Goal: Task Accomplishment & Management: Complete application form

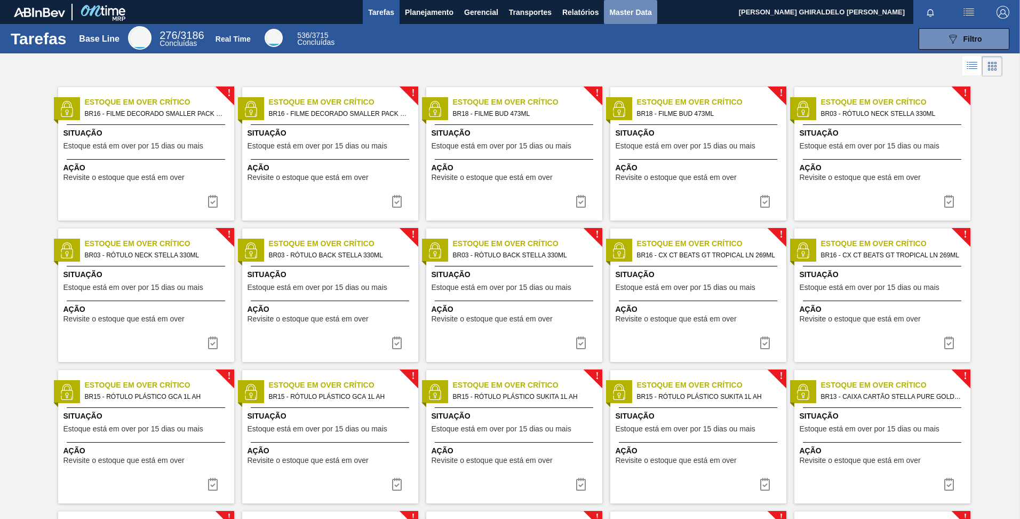
click at [645, 9] on span "Master Data" at bounding box center [630, 12] width 42 height 13
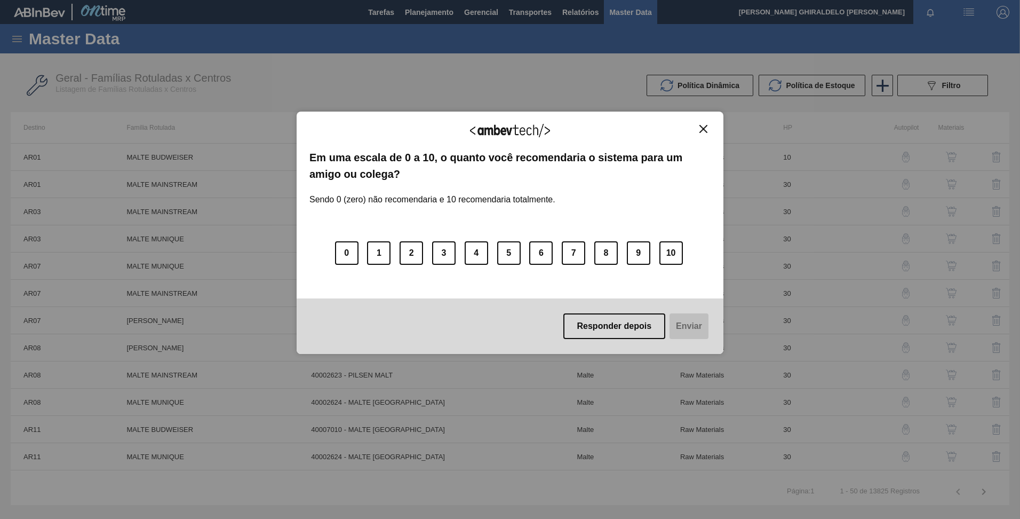
click at [711, 128] on div "Agradecemos seu feedback! Em uma escala de 0 a 10, o quanto você recomendaria o…" at bounding box center [510, 233] width 427 height 242
click at [707, 129] on img "Close" at bounding box center [704, 129] width 8 height 8
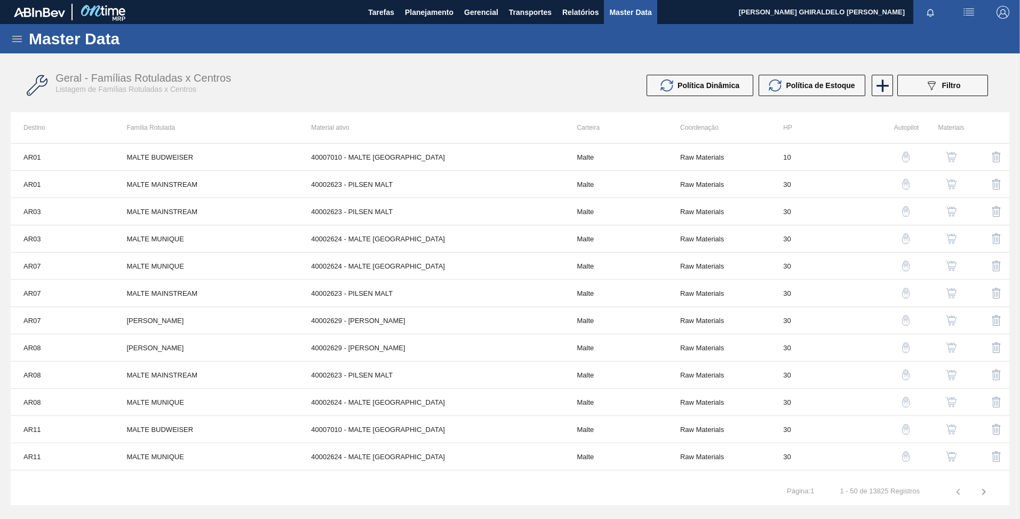
click at [19, 45] on div "Master Data" at bounding box center [510, 38] width 1020 height 29
click at [18, 48] on div "Master Data" at bounding box center [510, 38] width 1020 height 29
click at [18, 41] on icon at bounding box center [17, 39] width 10 height 6
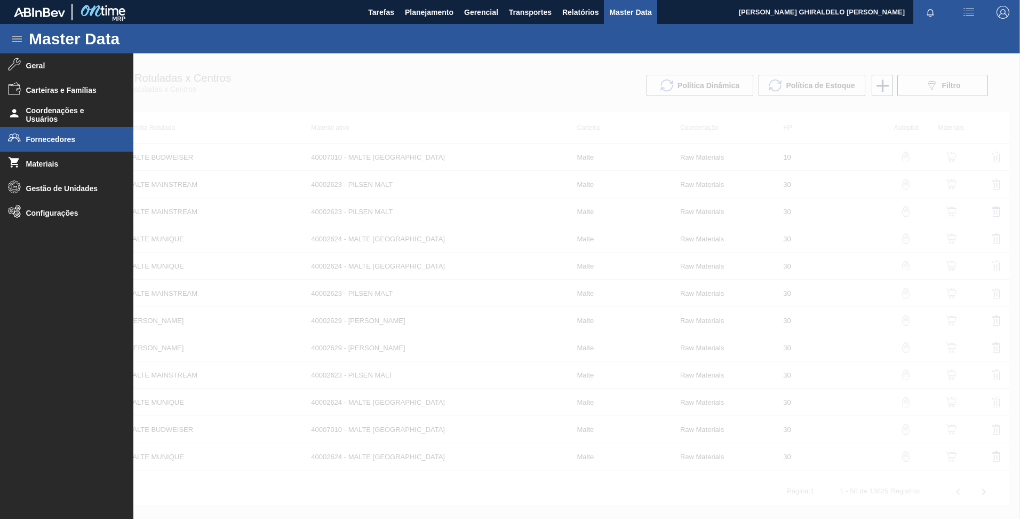
click at [56, 137] on span "Fornecedores" at bounding box center [70, 139] width 88 height 9
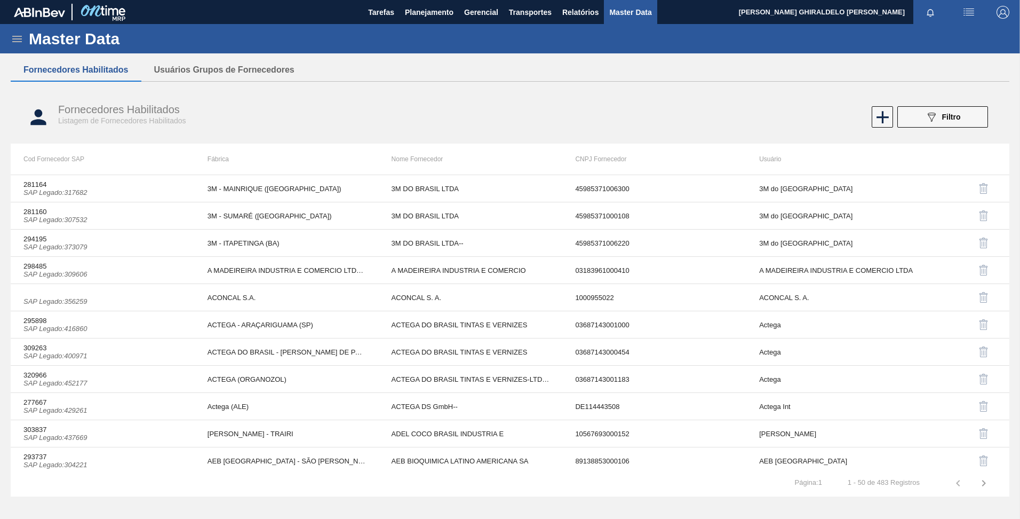
click at [13, 39] on icon at bounding box center [17, 39] width 13 height 13
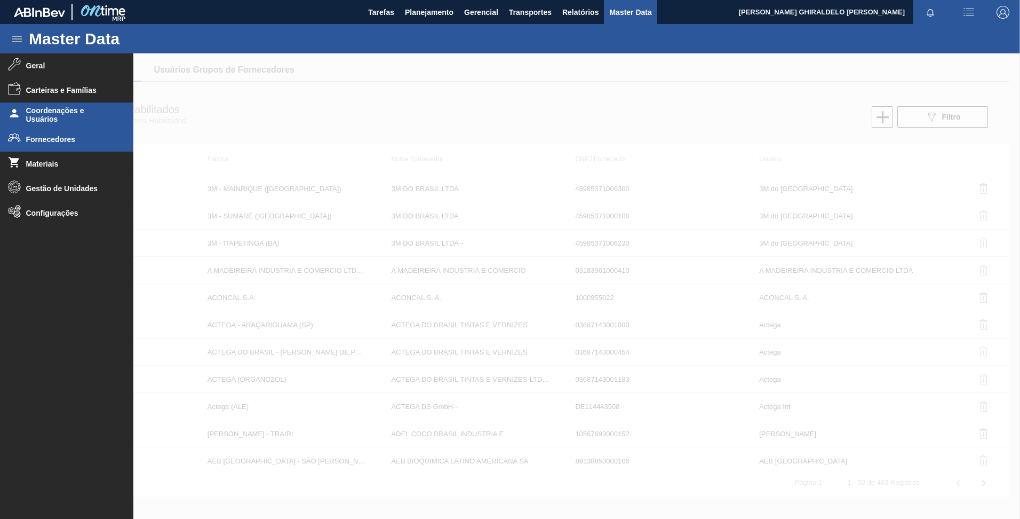
click at [70, 120] on span "Coordenações e Usuários" at bounding box center [70, 114] width 88 height 17
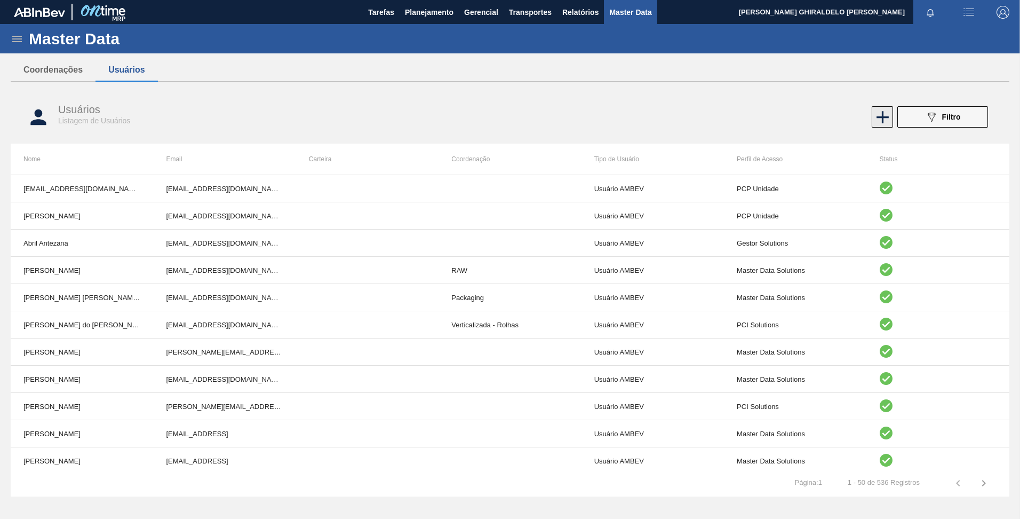
click at [885, 112] on icon at bounding box center [883, 117] width 21 height 21
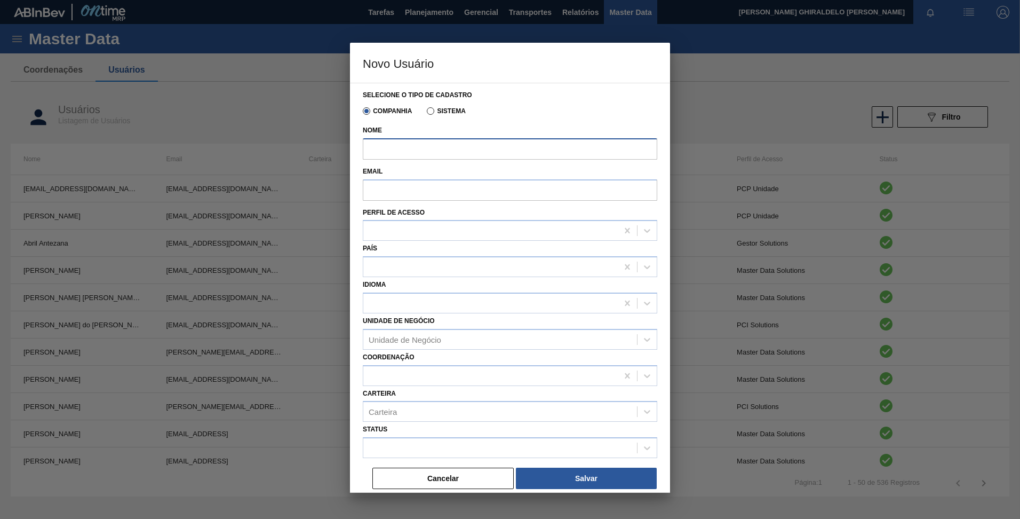
click at [442, 150] on input "Nome" at bounding box center [510, 148] width 295 height 21
paste input "[PERSON_NAME]"
type input "[PERSON_NAME]"
click at [413, 194] on input "Email" at bounding box center [510, 189] width 295 height 21
paste input "[EMAIL_ADDRESS][DOMAIN_NAME]"
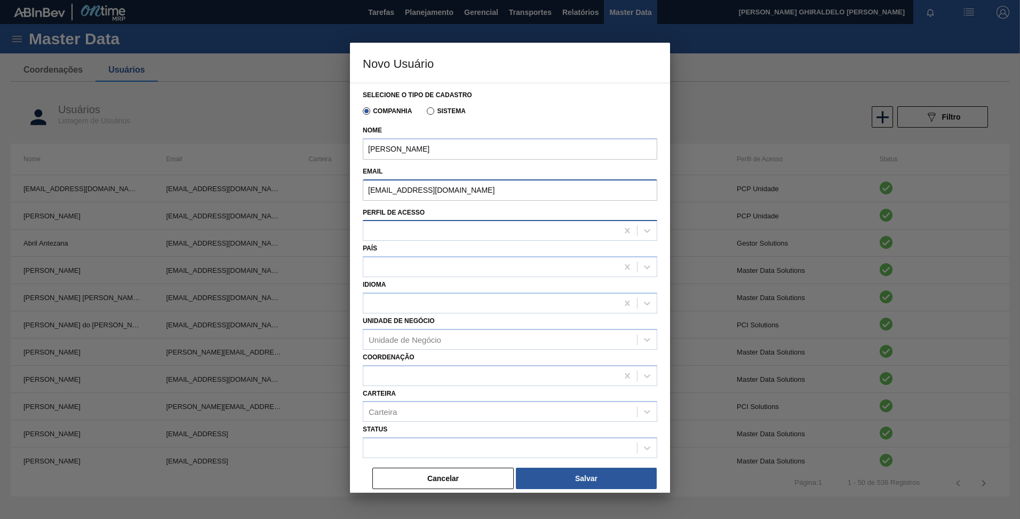
type input "[EMAIL_ADDRESS][DOMAIN_NAME]"
click at [412, 222] on div at bounding box center [510, 230] width 295 height 21
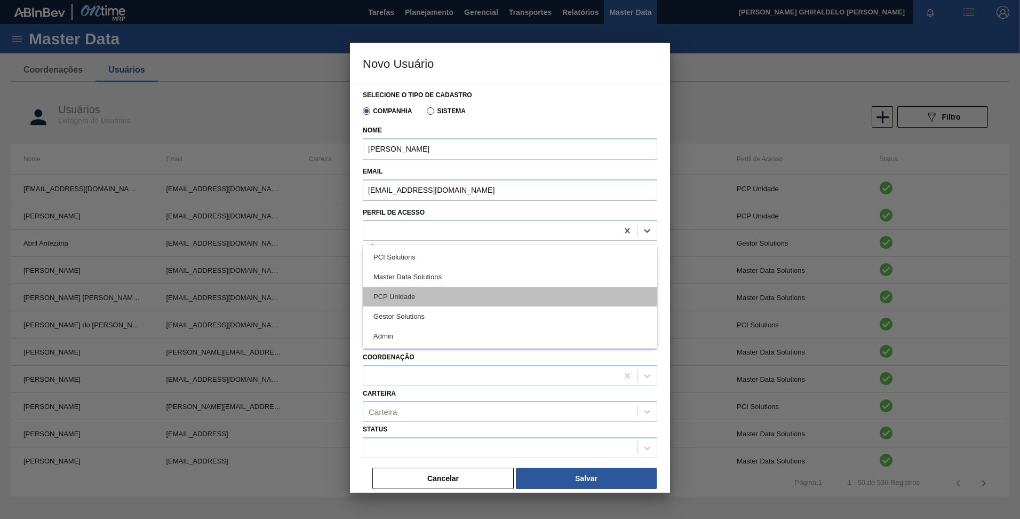
click at [440, 292] on div "PCP Unidade" at bounding box center [510, 297] width 295 height 20
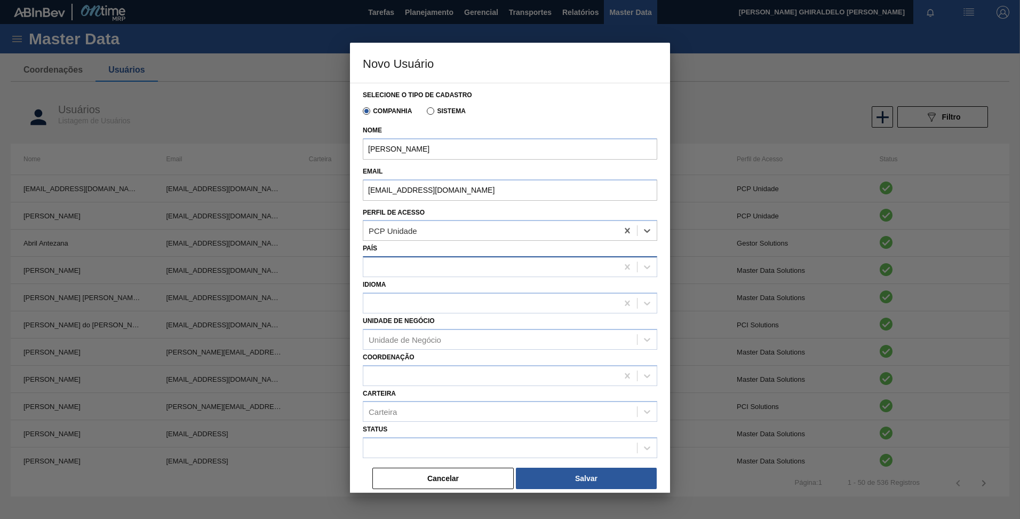
click at [418, 273] on div at bounding box center [510, 266] width 295 height 21
type input "bras"
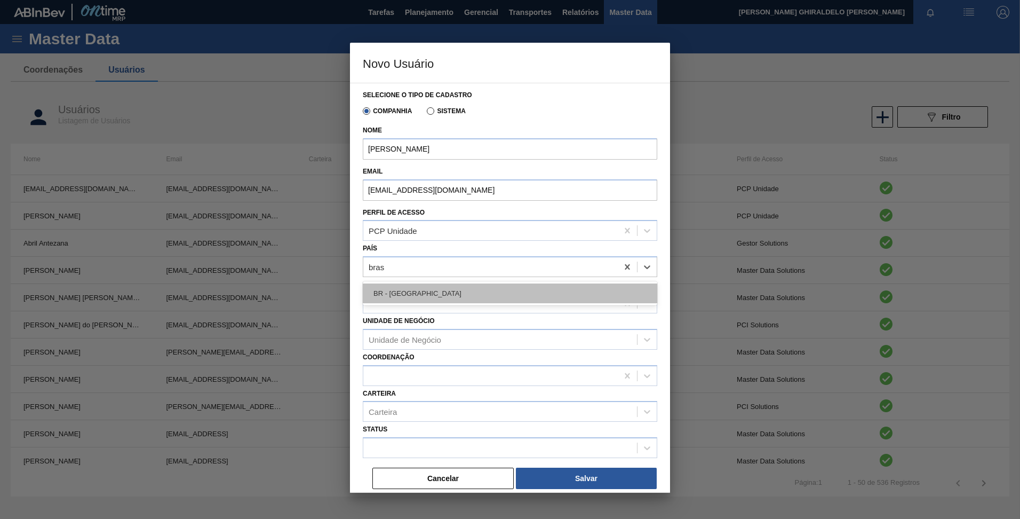
click at [421, 291] on div "BR - [GEOGRAPHIC_DATA]" at bounding box center [510, 293] width 295 height 20
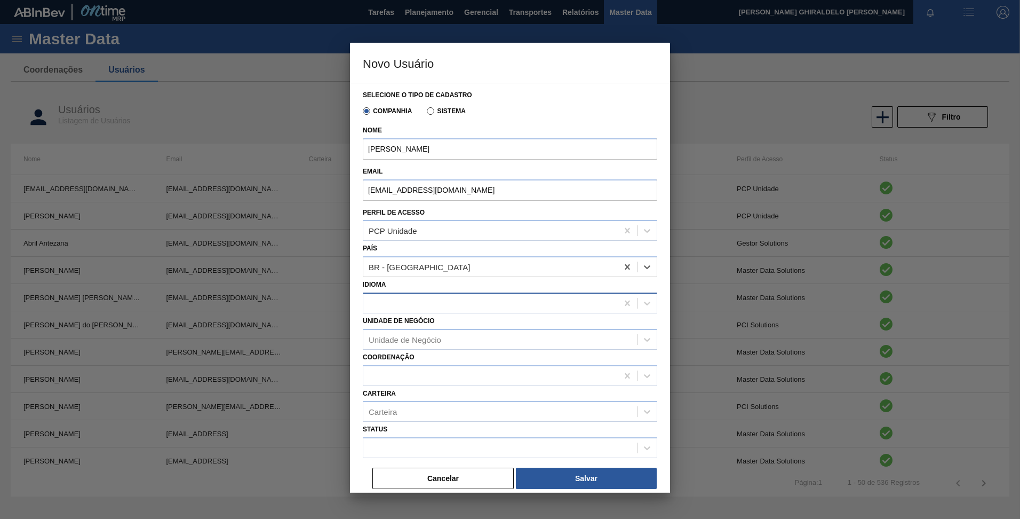
click at [425, 297] on div at bounding box center [490, 302] width 255 height 15
type input "port"
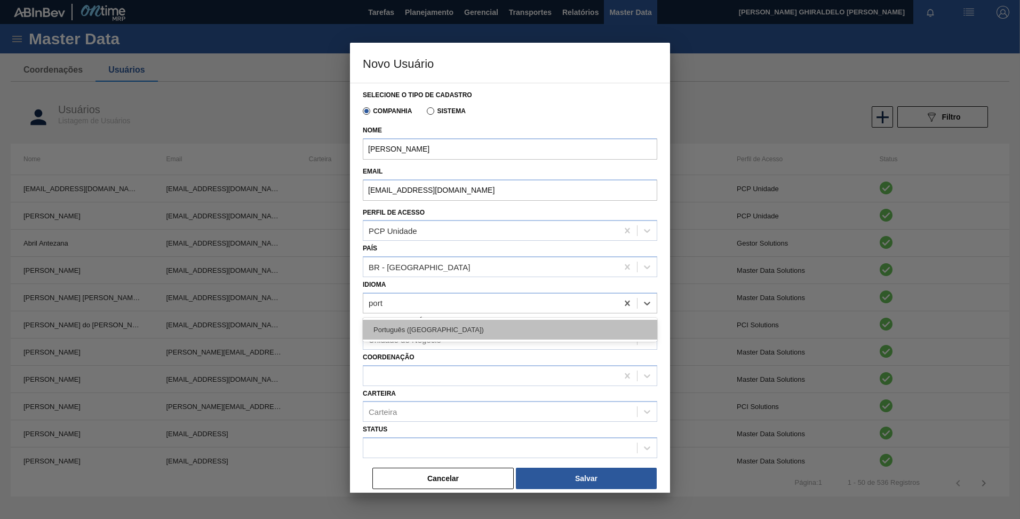
click at [422, 327] on div "Português ([GEOGRAPHIC_DATA])" at bounding box center [510, 330] width 295 height 20
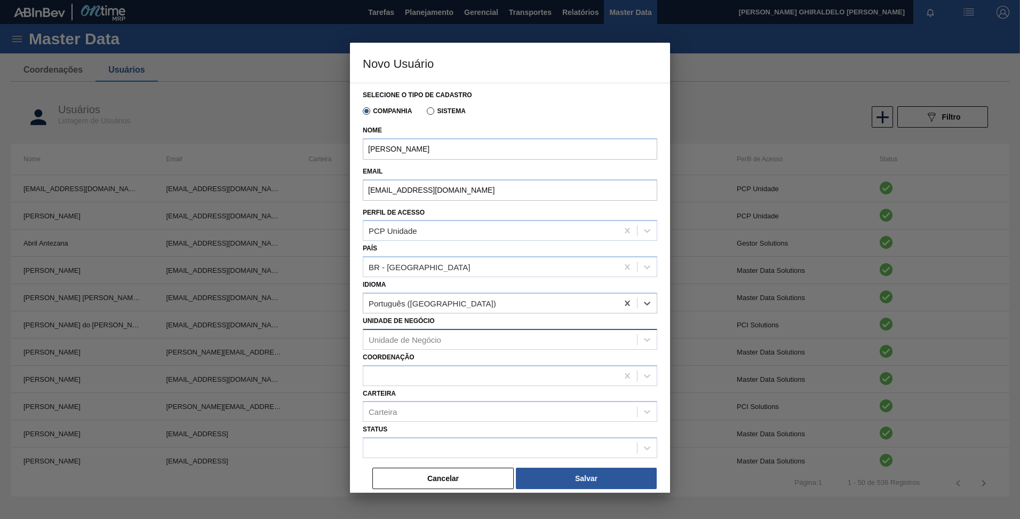
click at [407, 340] on div "Unidade de Negócio" at bounding box center [405, 339] width 73 height 9
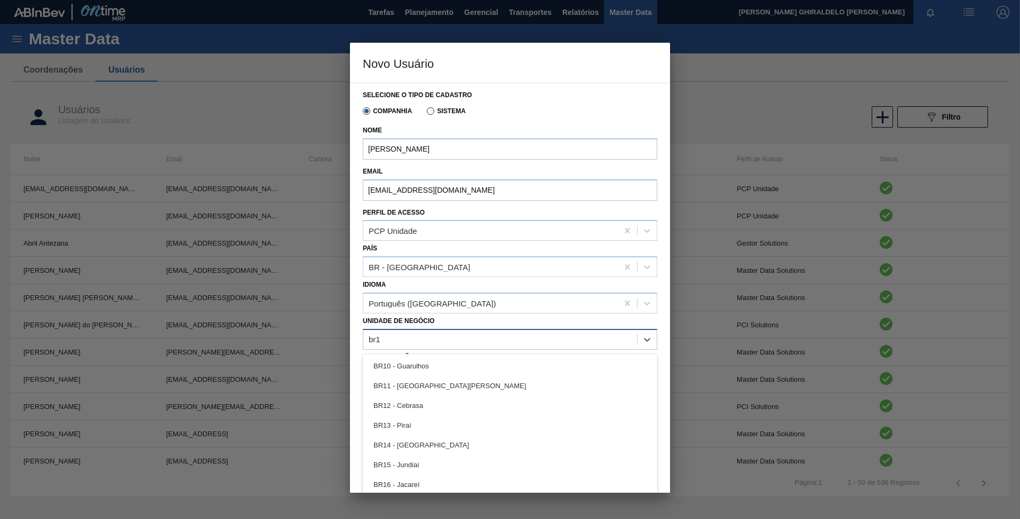
type Negócio "br16"
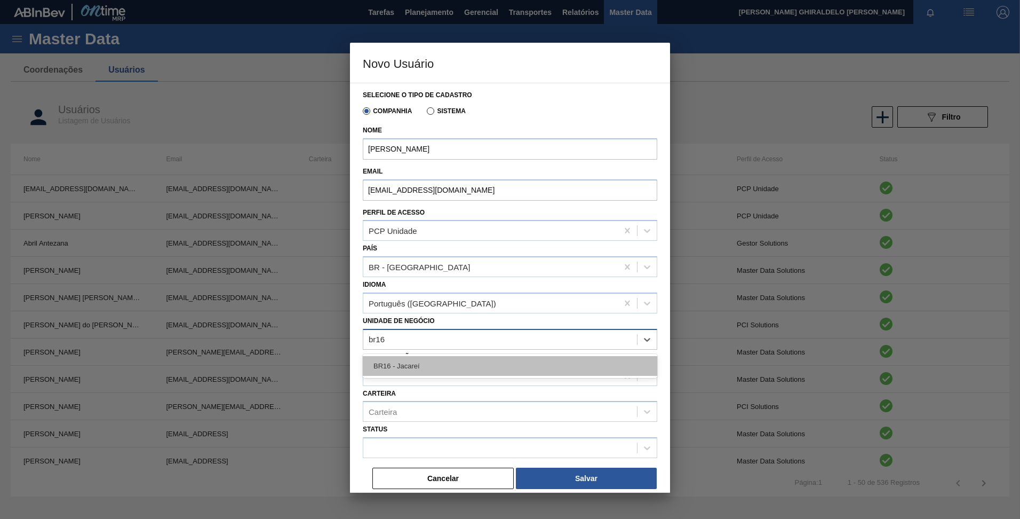
click at [414, 363] on div "BR16 - Jacareí" at bounding box center [510, 366] width 295 height 20
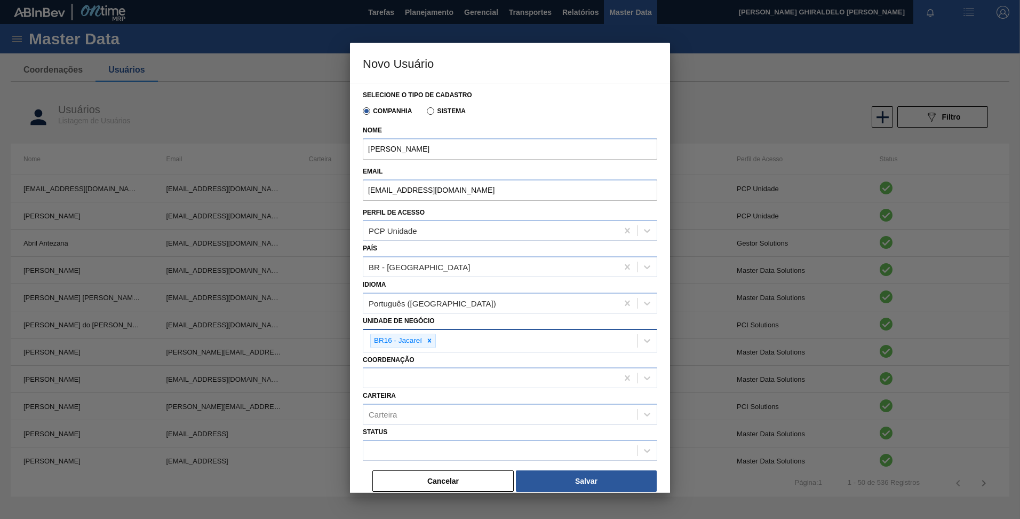
click at [426, 433] on div "Status" at bounding box center [510, 442] width 295 height 36
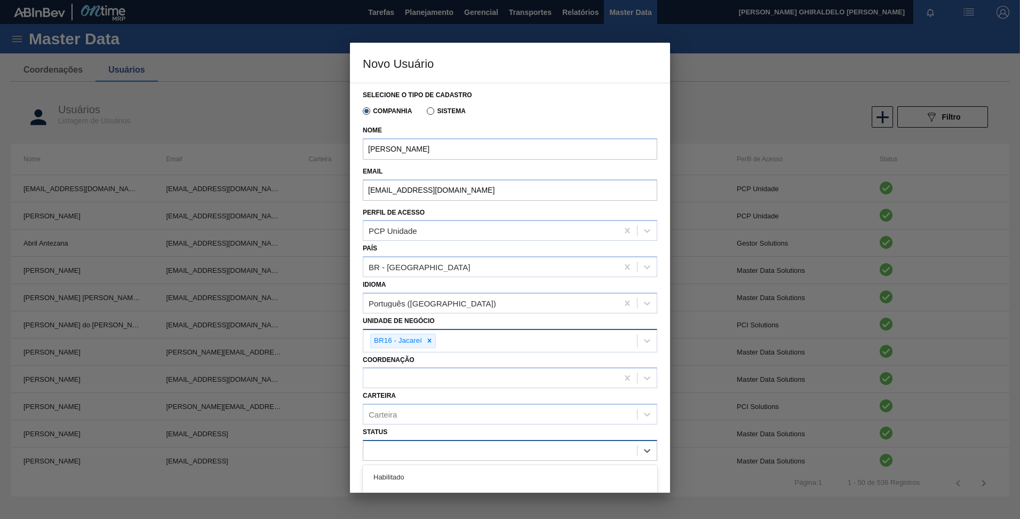
click at [427, 445] on div at bounding box center [500, 450] width 274 height 15
click at [408, 463] on div "Cancelar Salvar" at bounding box center [510, 472] width 295 height 23
click at [403, 446] on div at bounding box center [500, 450] width 274 height 15
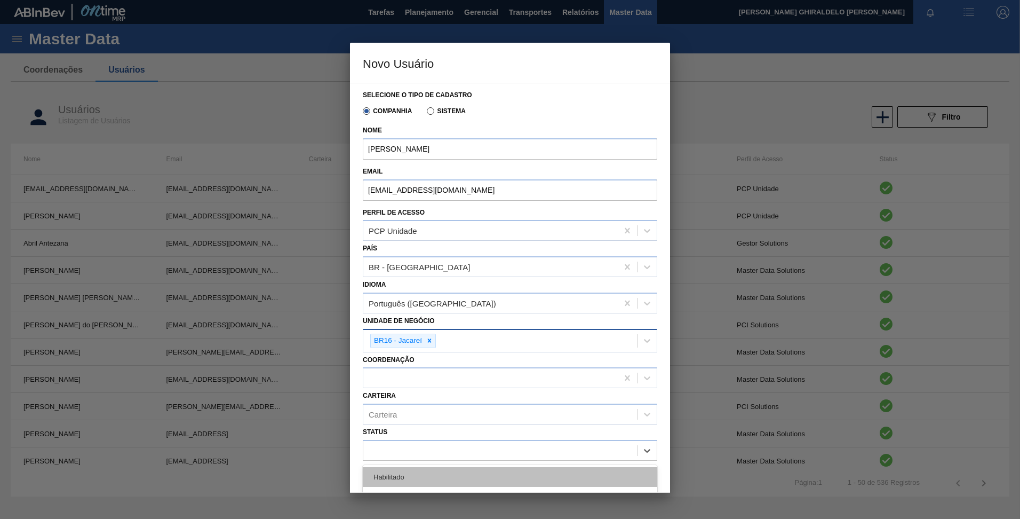
click at [405, 475] on div "Habilitado" at bounding box center [510, 477] width 295 height 20
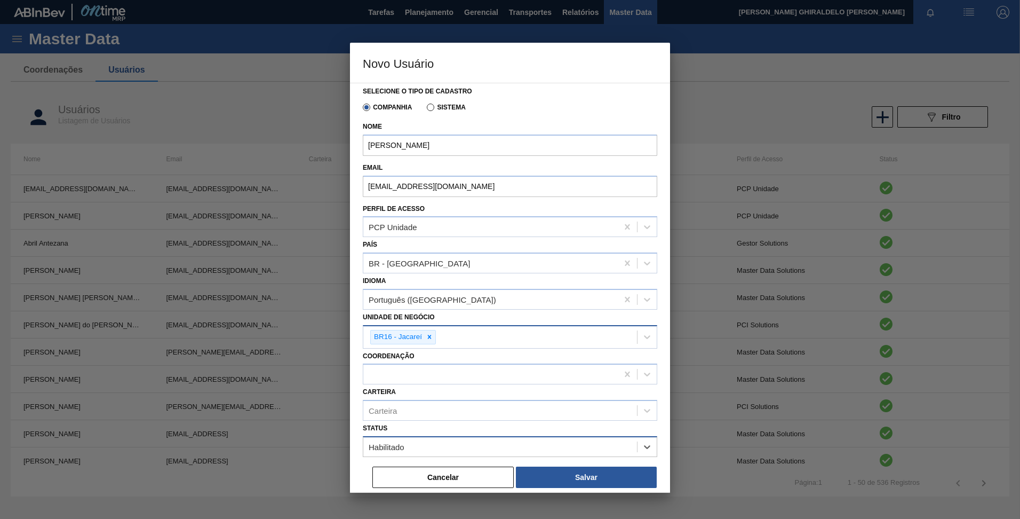
scroll to position [5, 0]
click at [569, 470] on button "Salvar" at bounding box center [586, 475] width 141 height 21
